Goal: Information Seeking & Learning: Learn about a topic

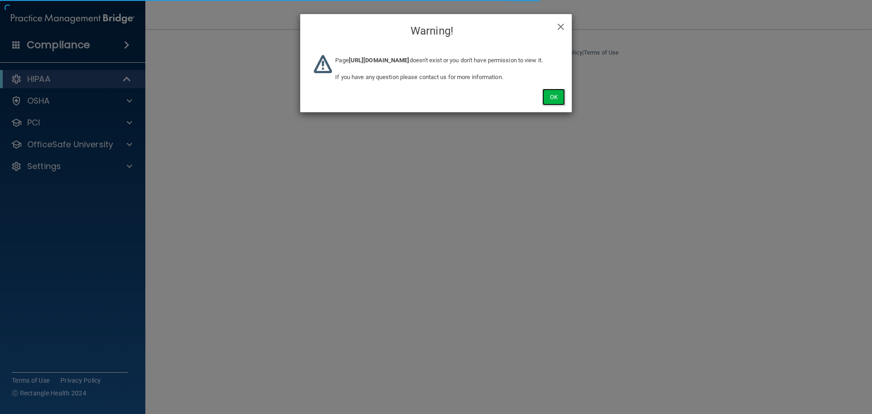
click at [552, 104] on button "Ok" at bounding box center [553, 97] width 23 height 17
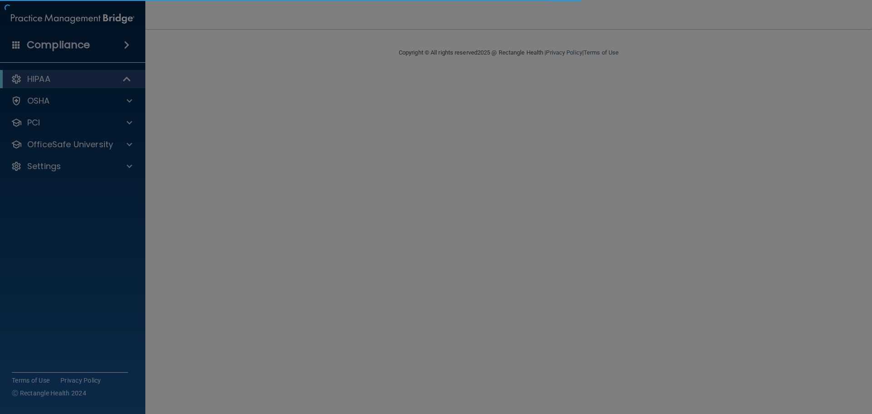
drag, startPoint x: 552, startPoint y: 104, endPoint x: 536, endPoint y: 103, distance: 16.0
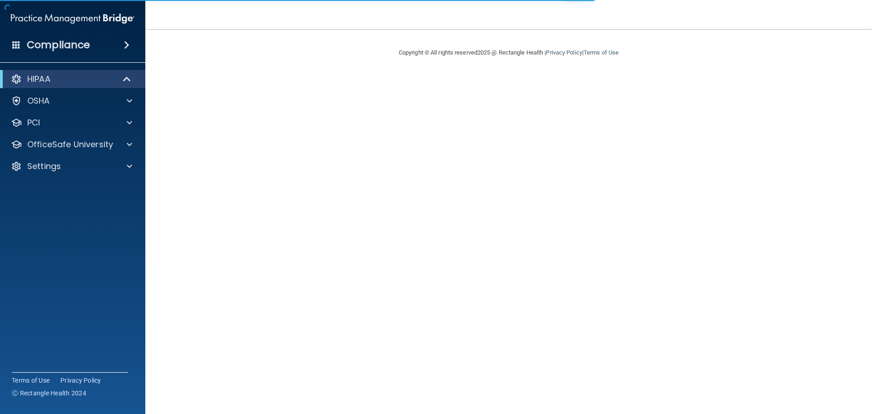
drag, startPoint x: 392, startPoint y: 114, endPoint x: 370, endPoint y: 112, distance: 22.4
click at [391, 115] on main "Copyright © All rights reserved 2025 @ Rectangle Health | Privacy Policy | Term…" at bounding box center [508, 221] width 727 height 385
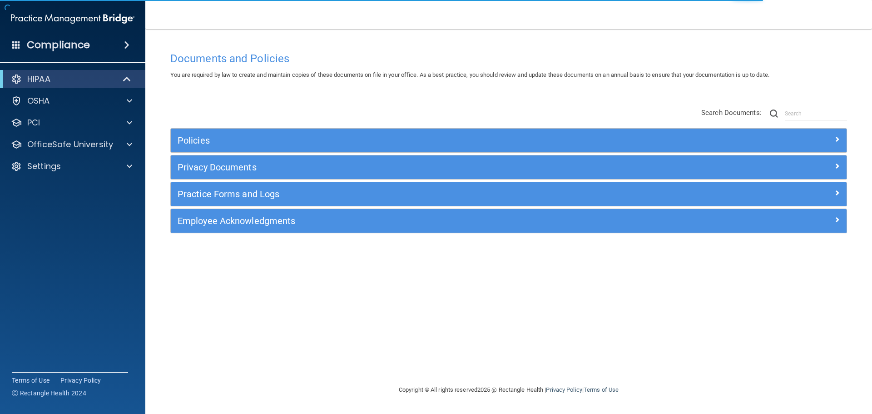
click at [118, 73] on div "HIPAA" at bounding box center [72, 79] width 145 height 18
click at [128, 76] on span at bounding box center [128, 79] width 8 height 11
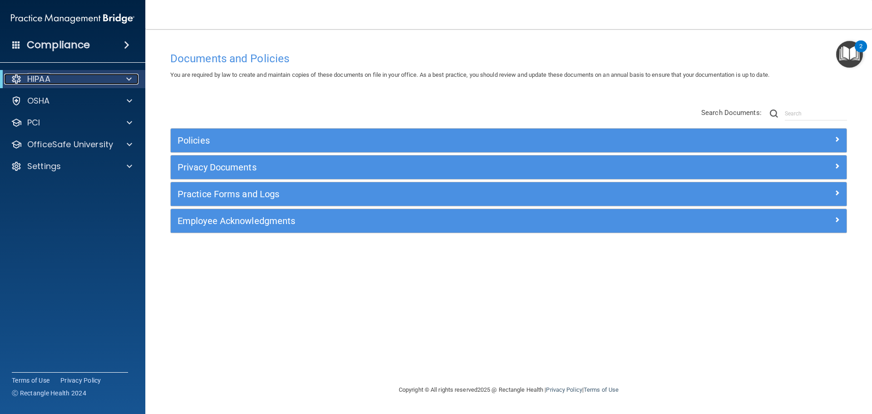
click at [130, 79] on span at bounding box center [128, 79] width 5 height 11
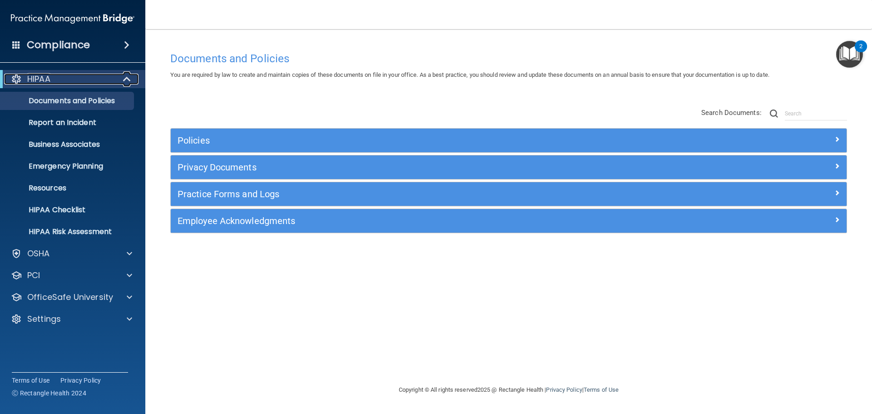
click at [130, 79] on span at bounding box center [128, 79] width 8 height 11
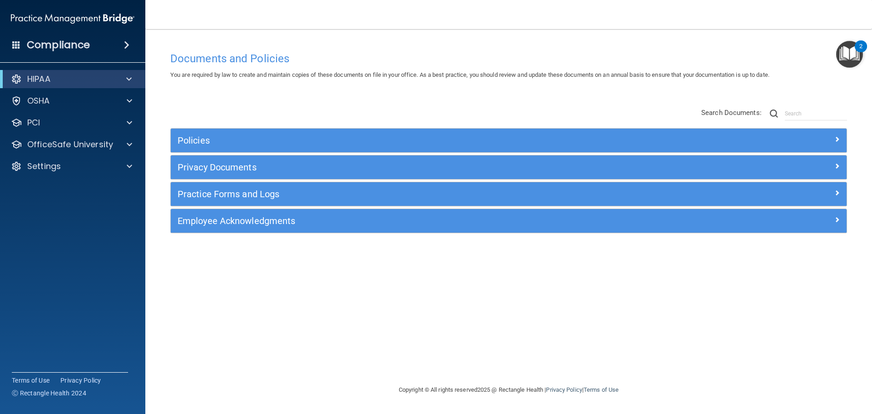
click at [192, 87] on div "Documents and Policies You are required by law to create and maintain copies of…" at bounding box center [508, 215] width 690 height 337
click at [103, 163] on div "Settings" at bounding box center [60, 166] width 113 height 11
click at [79, 209] on p "My Users" at bounding box center [68, 209] width 124 height 9
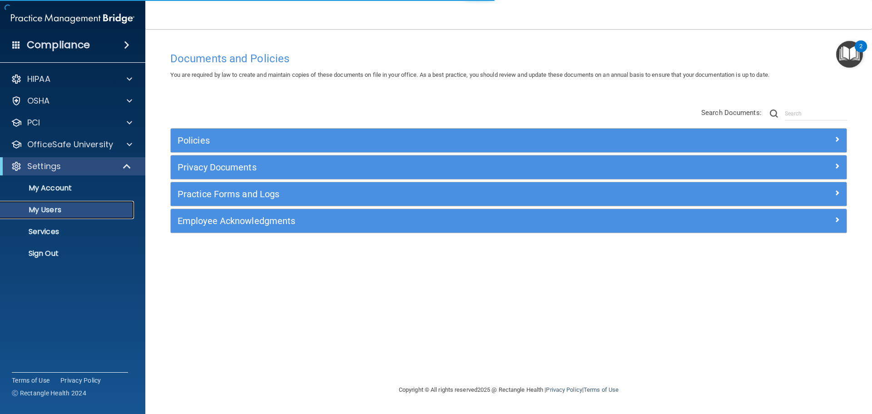
select select "20"
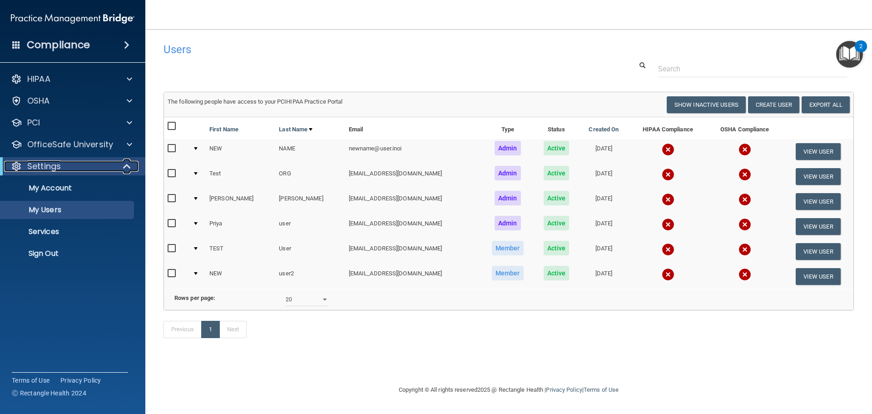
drag, startPoint x: 126, startPoint y: 168, endPoint x: 129, endPoint y: 162, distance: 6.7
click at [126, 168] on span at bounding box center [128, 166] width 8 height 11
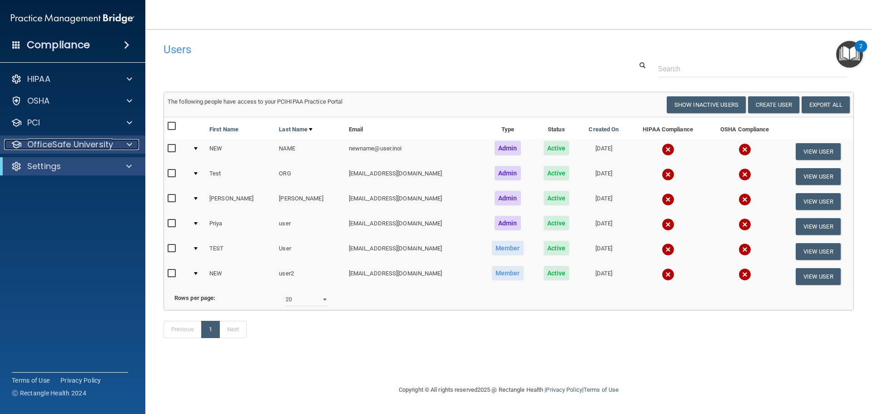
click at [134, 147] on div at bounding box center [128, 144] width 23 height 11
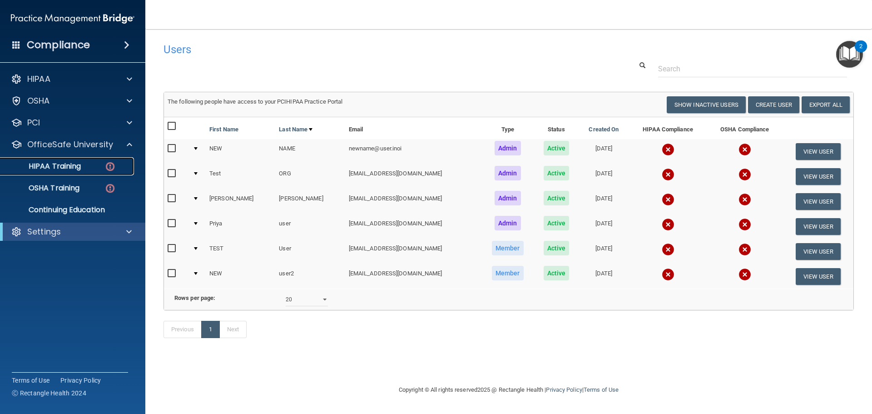
click at [93, 170] on div "HIPAA Training" at bounding box center [68, 166] width 124 height 9
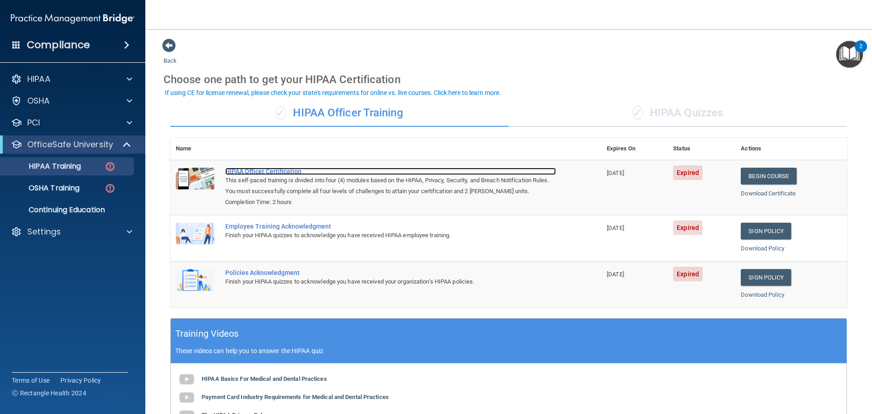
click at [238, 172] on div "HIPAA Officer Certification" at bounding box center [390, 171] width 331 height 7
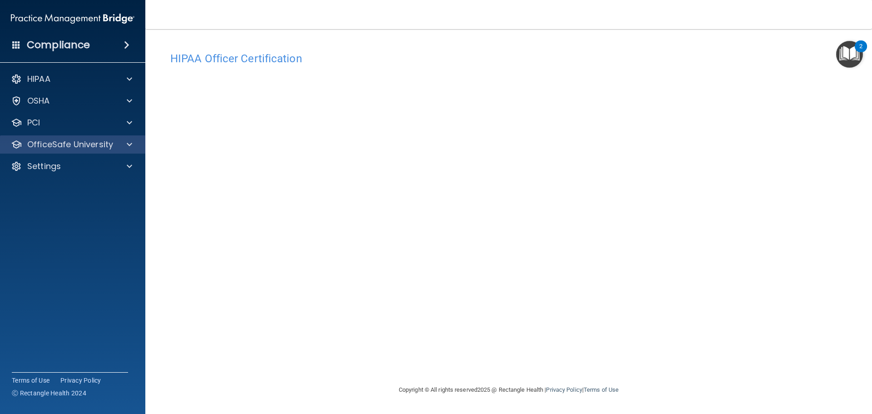
click at [116, 137] on div "OfficeSafe University" at bounding box center [73, 144] width 146 height 18
click at [107, 148] on p "OfficeSafe University" at bounding box center [70, 144] width 86 height 11
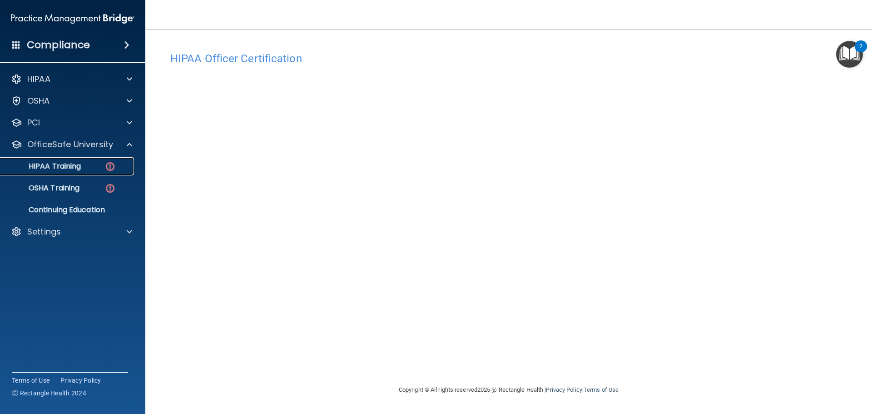
click at [62, 162] on p "HIPAA Training" at bounding box center [43, 166] width 75 height 9
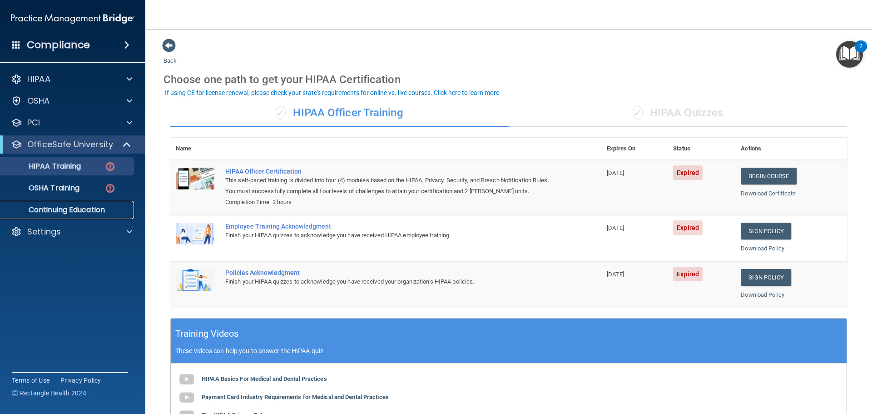
click at [82, 210] on p "Continuing Education" at bounding box center [68, 209] width 124 height 9
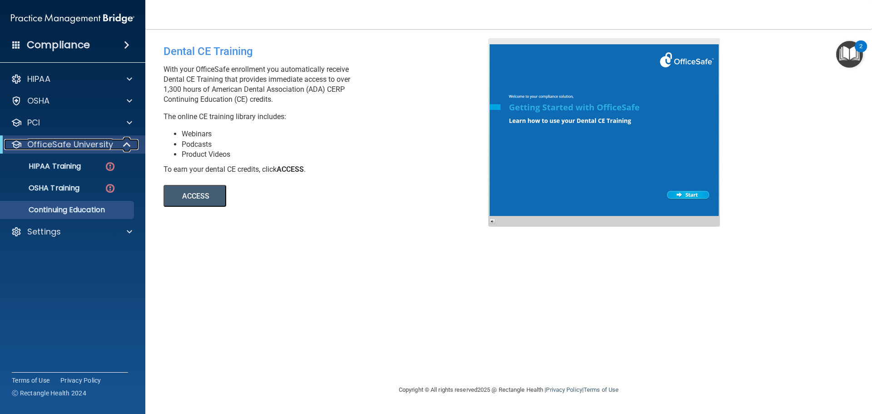
click at [126, 143] on span at bounding box center [128, 144] width 8 height 11
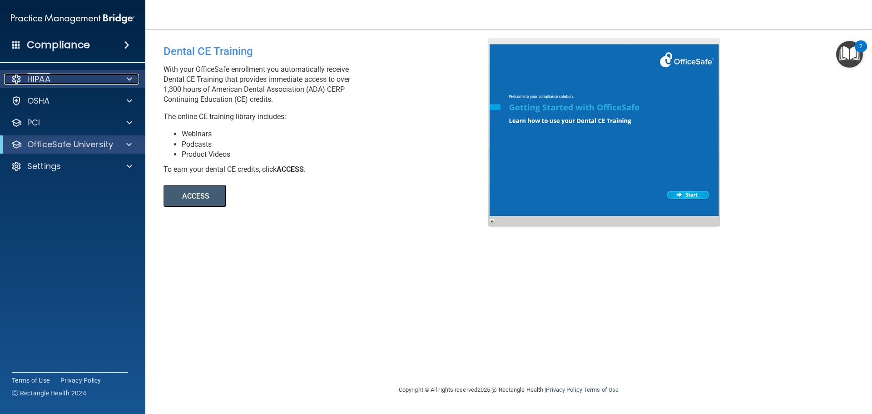
click at [130, 78] on span at bounding box center [129, 79] width 5 height 11
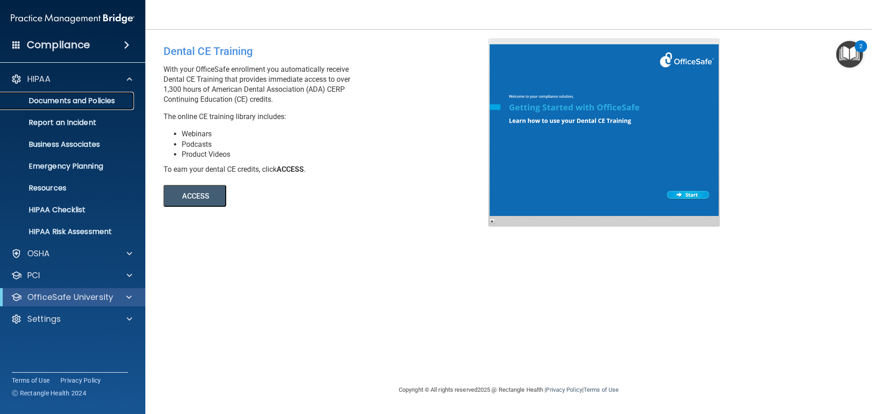
click at [96, 97] on p "Documents and Policies" at bounding box center [68, 100] width 124 height 9
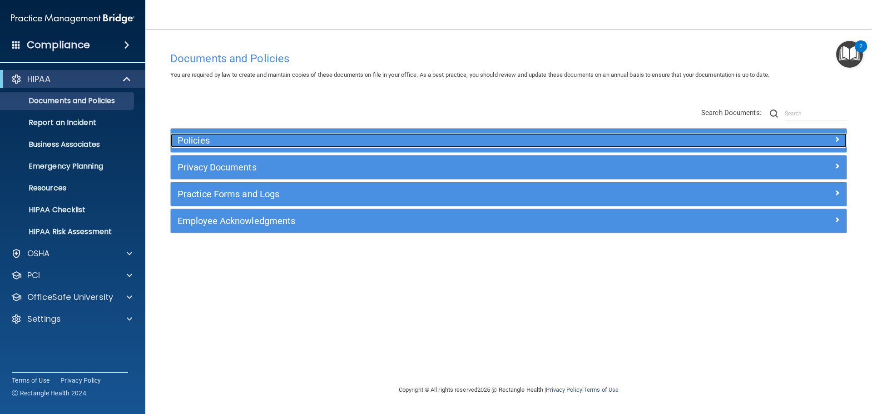
click at [478, 144] on h5 "Policies" at bounding box center [424, 140] width 493 height 10
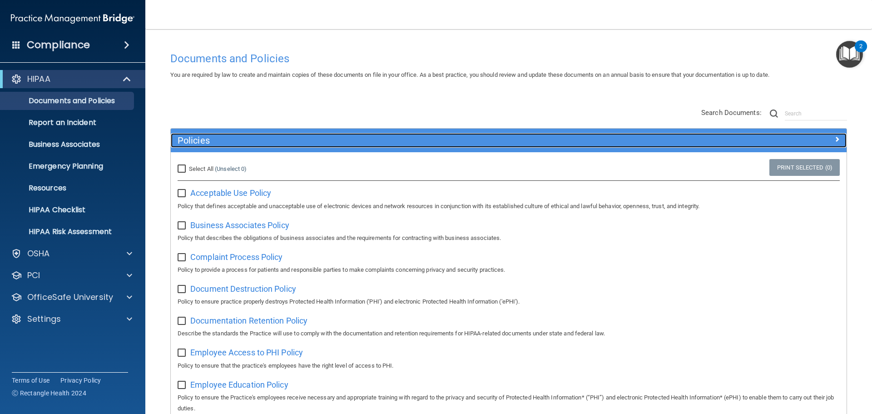
click at [336, 138] on h5 "Policies" at bounding box center [424, 140] width 493 height 10
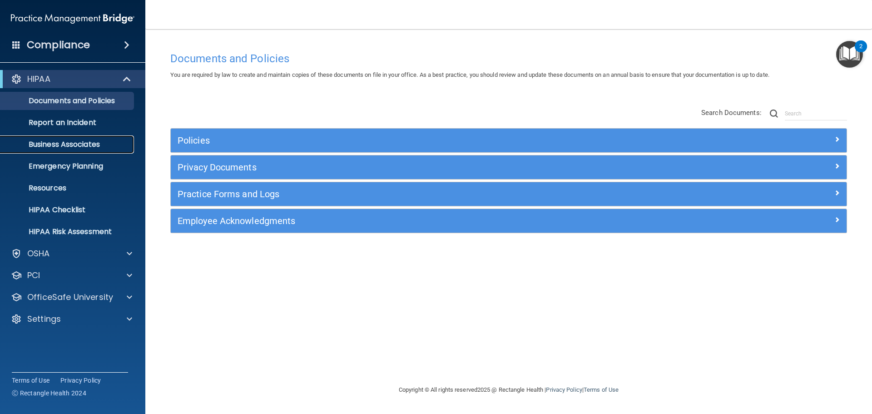
click at [107, 143] on p "Business Associates" at bounding box center [68, 144] width 124 height 9
